Goal: Find contact information: Find contact information

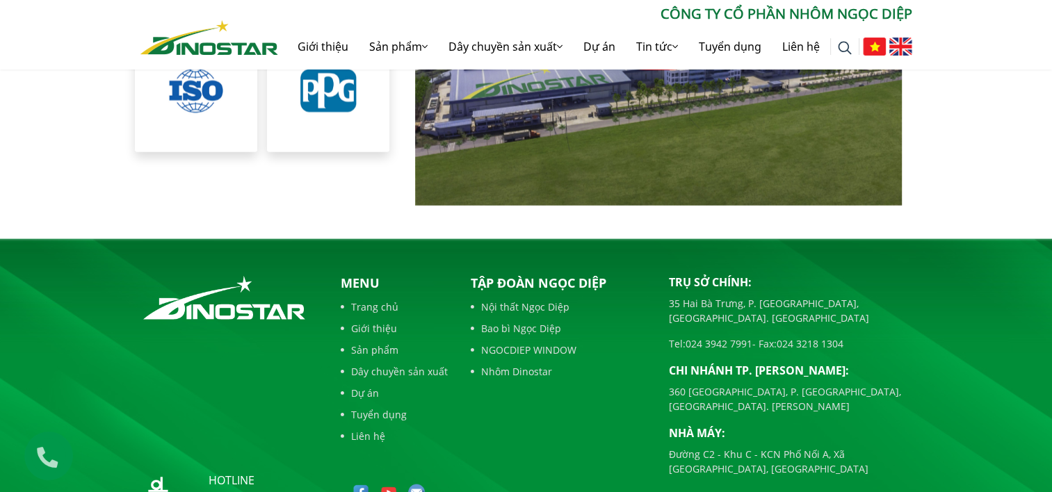
scroll to position [3209, 0]
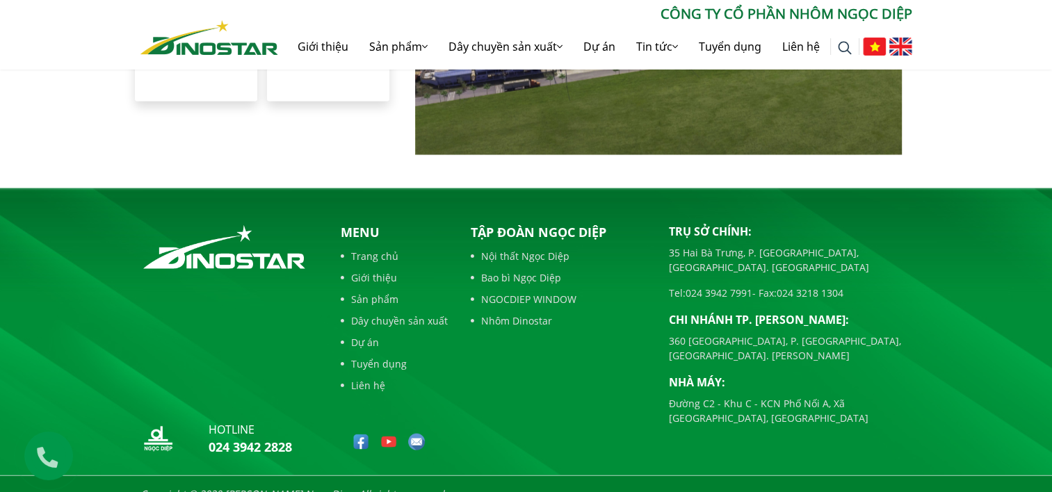
click at [410, 434] on img at bounding box center [416, 442] width 17 height 17
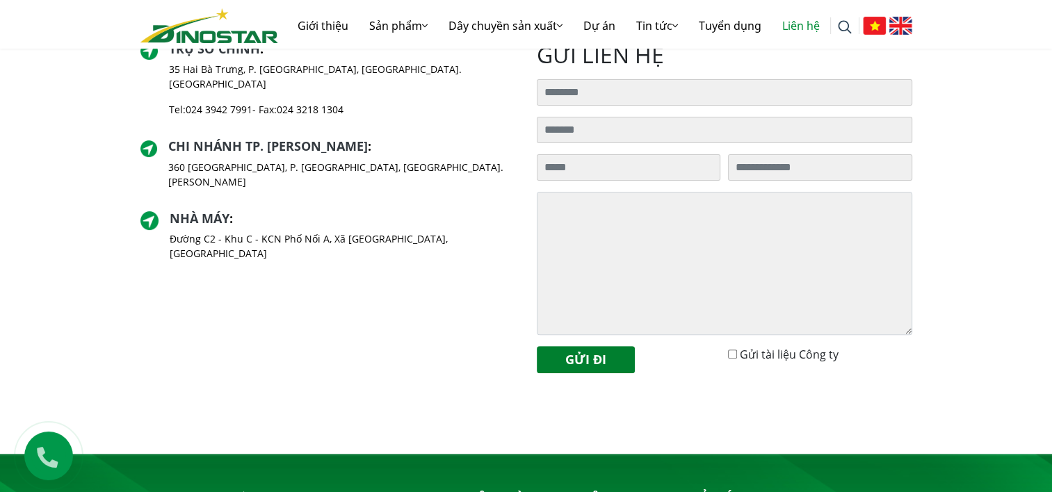
scroll to position [374, 0]
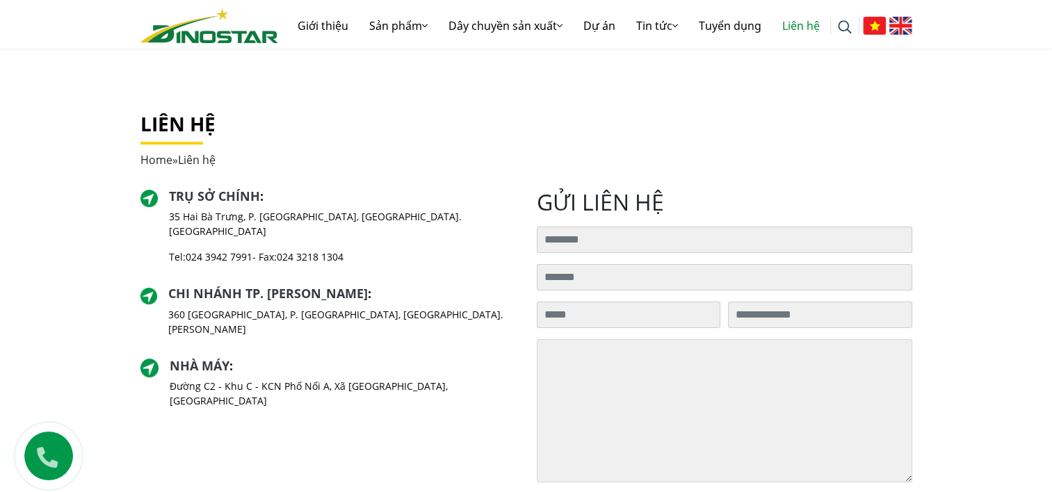
scroll to position [224, 0]
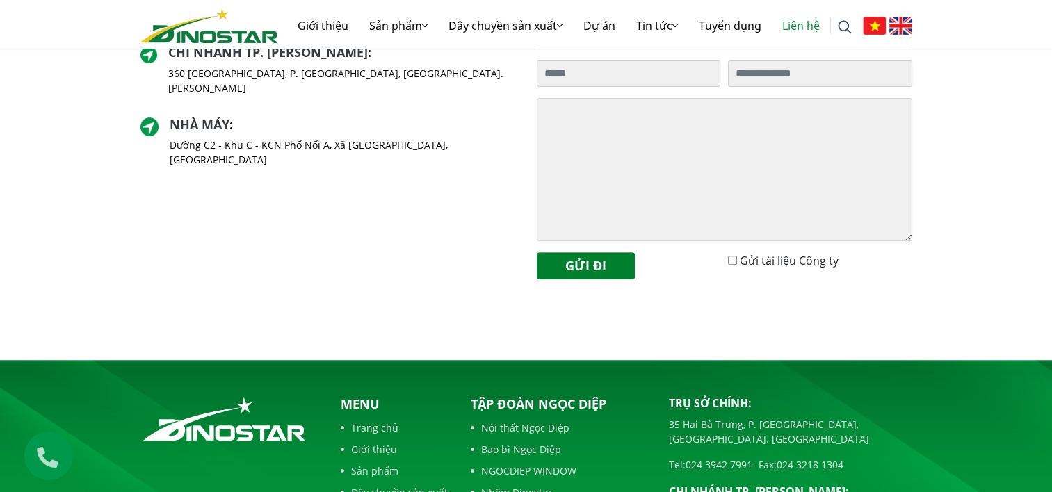
scroll to position [656, 0]
